Goal: Task Accomplishment & Management: Manage account settings

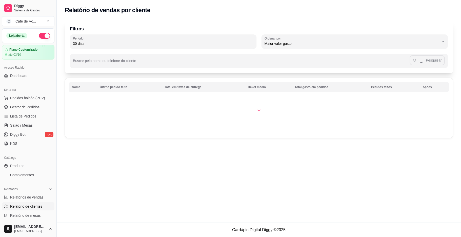
select select "30"
select select "HIGHEST_TOTAL_SPENT_WITH_ORDERS"
click at [30, 201] on link "Relatórios de vendas" at bounding box center [28, 197] width 52 height 8
select select "ALL"
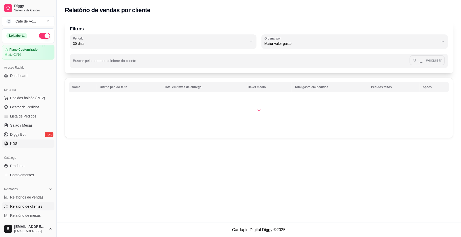
select select "0"
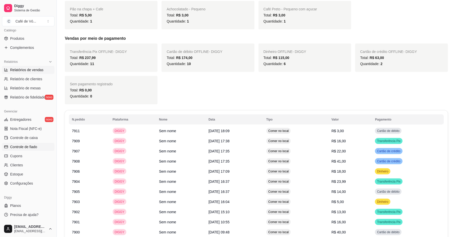
scroll to position [405, 0]
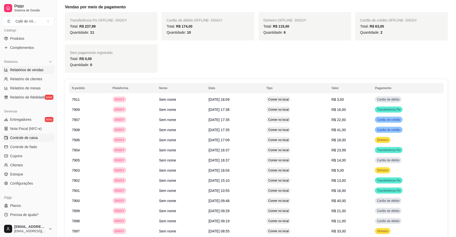
click at [37, 139] on link "Controle de caixa" at bounding box center [28, 138] width 52 height 8
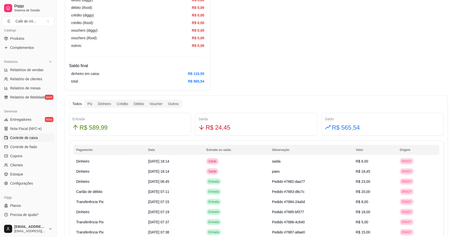
scroll to position [236, 0]
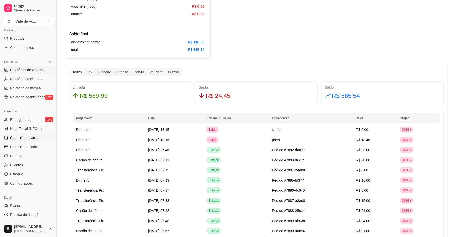
click at [8, 69] on icon at bounding box center [6, 70] width 4 height 4
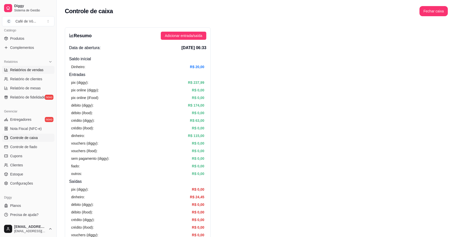
select select "ALL"
select select "0"
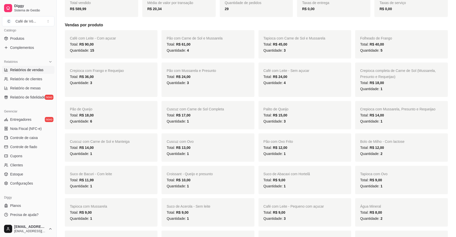
scroll to position [18, 0]
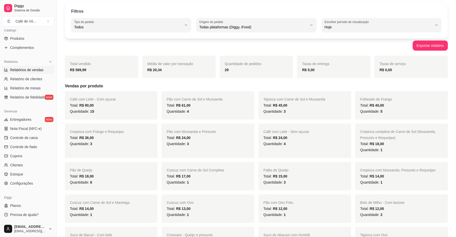
click at [36, 142] on ul "Entregadores novo Nota Fiscal (NFC-e) Controle de caixa Controle de fiado Cupon…" at bounding box center [28, 151] width 52 height 72
click at [38, 141] on link "Controle de caixa" at bounding box center [28, 138] width 52 height 8
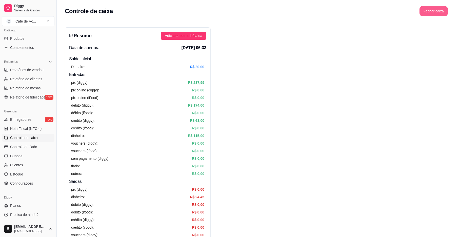
click at [443, 8] on button "Fechar caixa" at bounding box center [433, 11] width 28 height 10
click at [443, 42] on button "Sim" at bounding box center [448, 45] width 10 height 6
